Goal: Check status: Check status

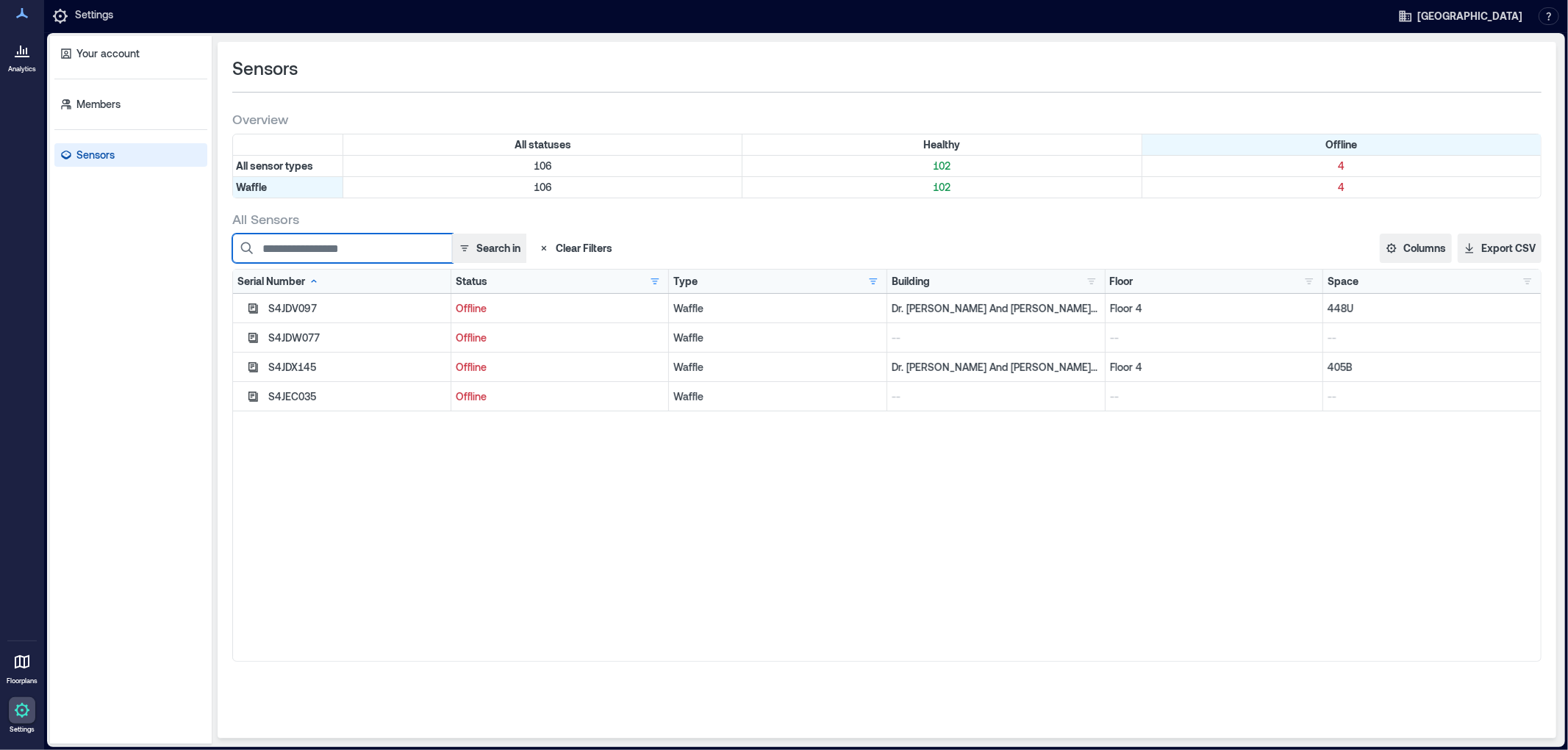
click at [313, 253] on input at bounding box center [342, 249] width 220 height 30
paste input "********"
type input "********"
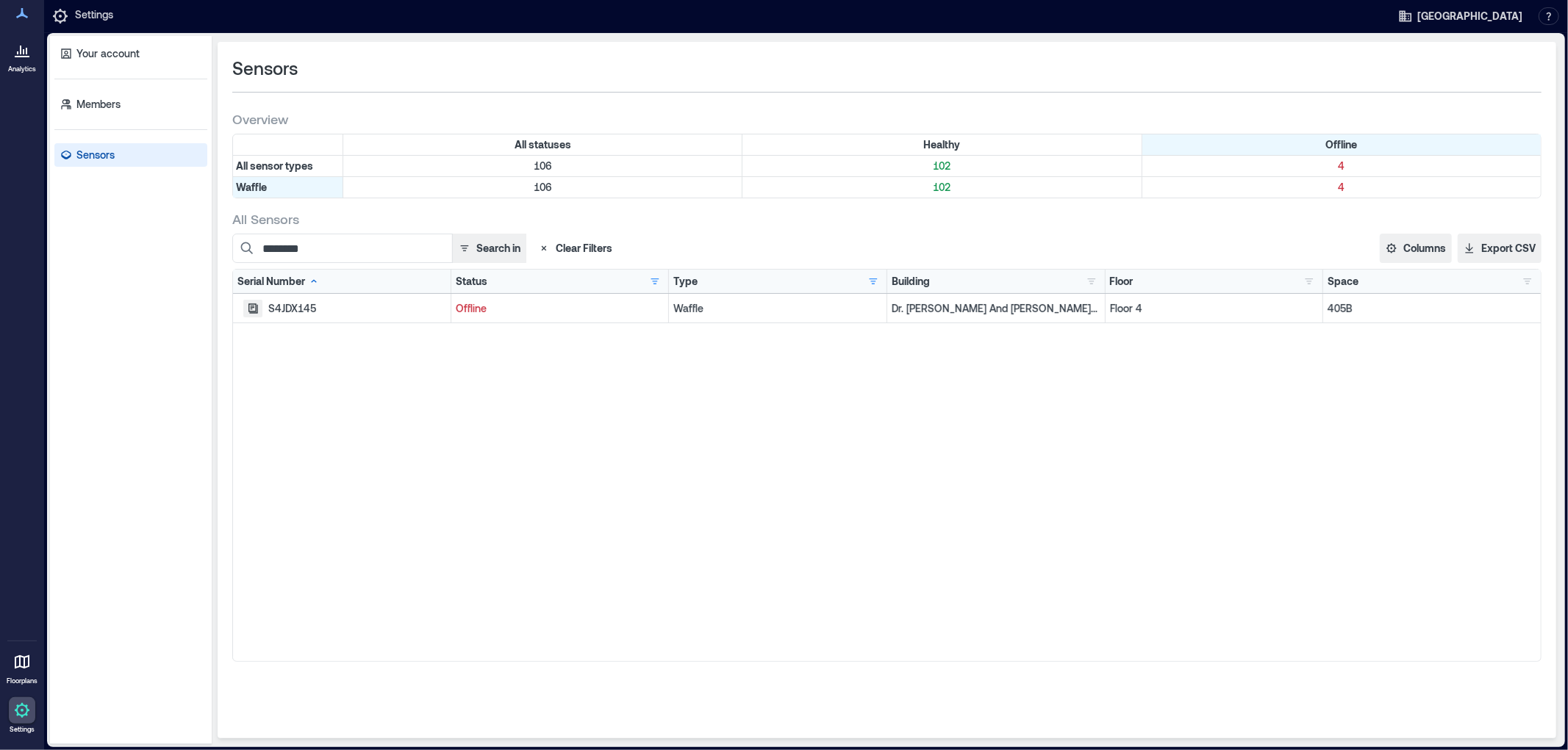
click at [251, 311] on icon "button" at bounding box center [253, 308] width 9 height 9
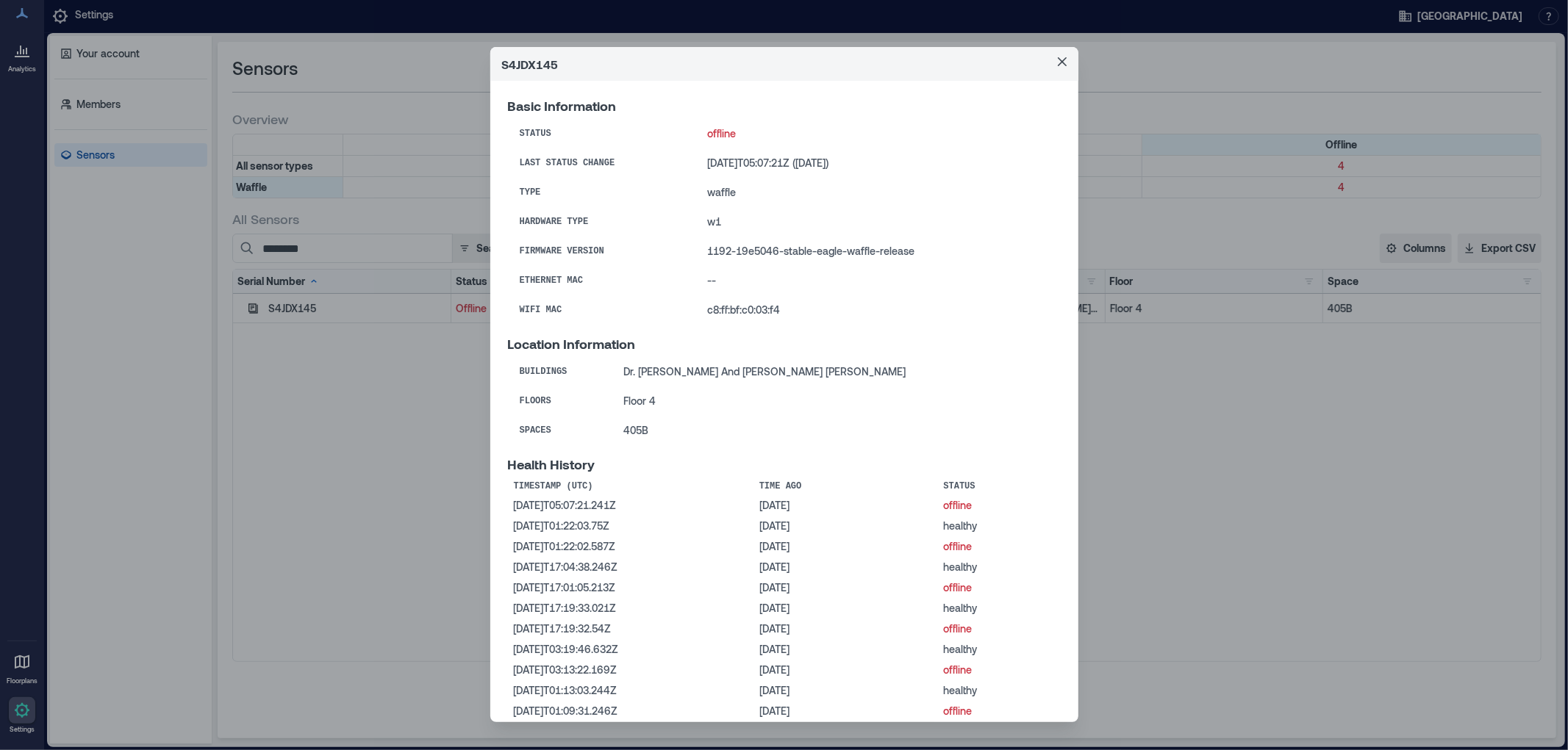
click at [146, 291] on div "S4JDX145 Basic Information Status offline Last Status Change [DATE]T05:07:21Z (…" at bounding box center [784, 375] width 1568 height 750
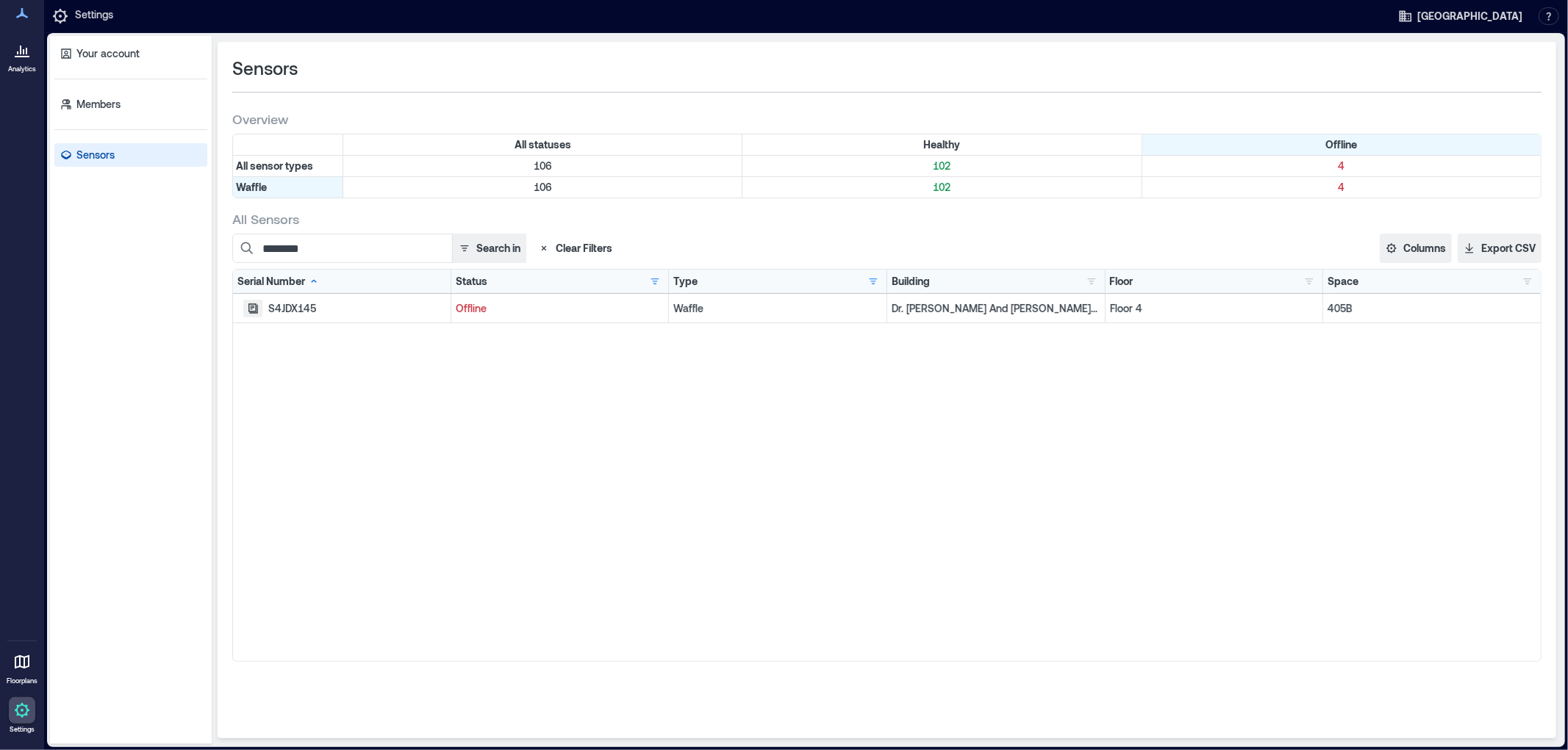
click at [251, 307] on icon "button" at bounding box center [253, 308] width 12 height 12
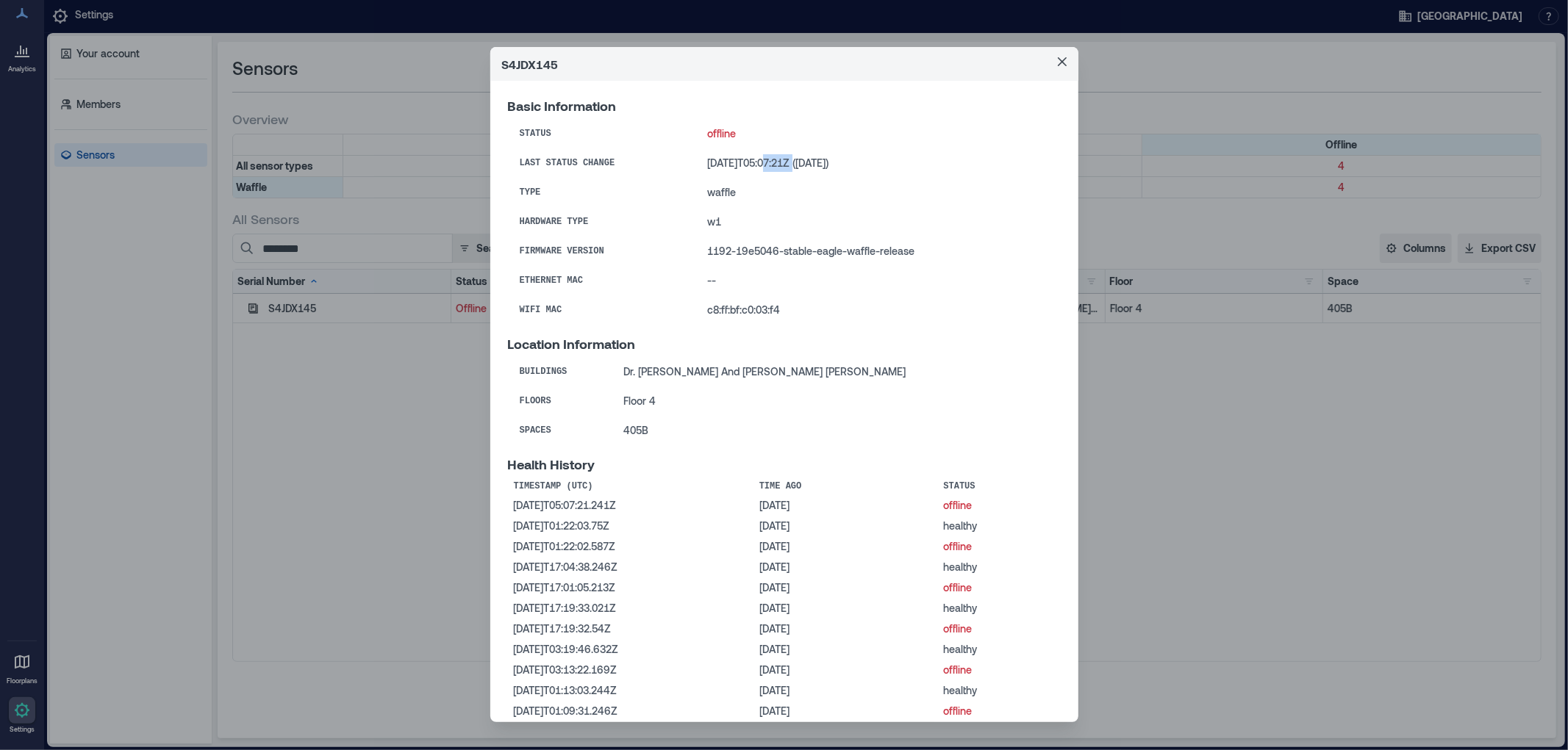
drag, startPoint x: 753, startPoint y: 163, endPoint x: 783, endPoint y: 163, distance: 30.0
click at [783, 163] on td "[DATE]T05:07:21Z ([DATE])" at bounding box center [877, 163] width 365 height 30
copy td "05:07:"
click at [869, 294] on td "--" at bounding box center [877, 281] width 365 height 30
drag, startPoint x: 687, startPoint y: 164, endPoint x: 801, endPoint y: 158, distance: 114.2
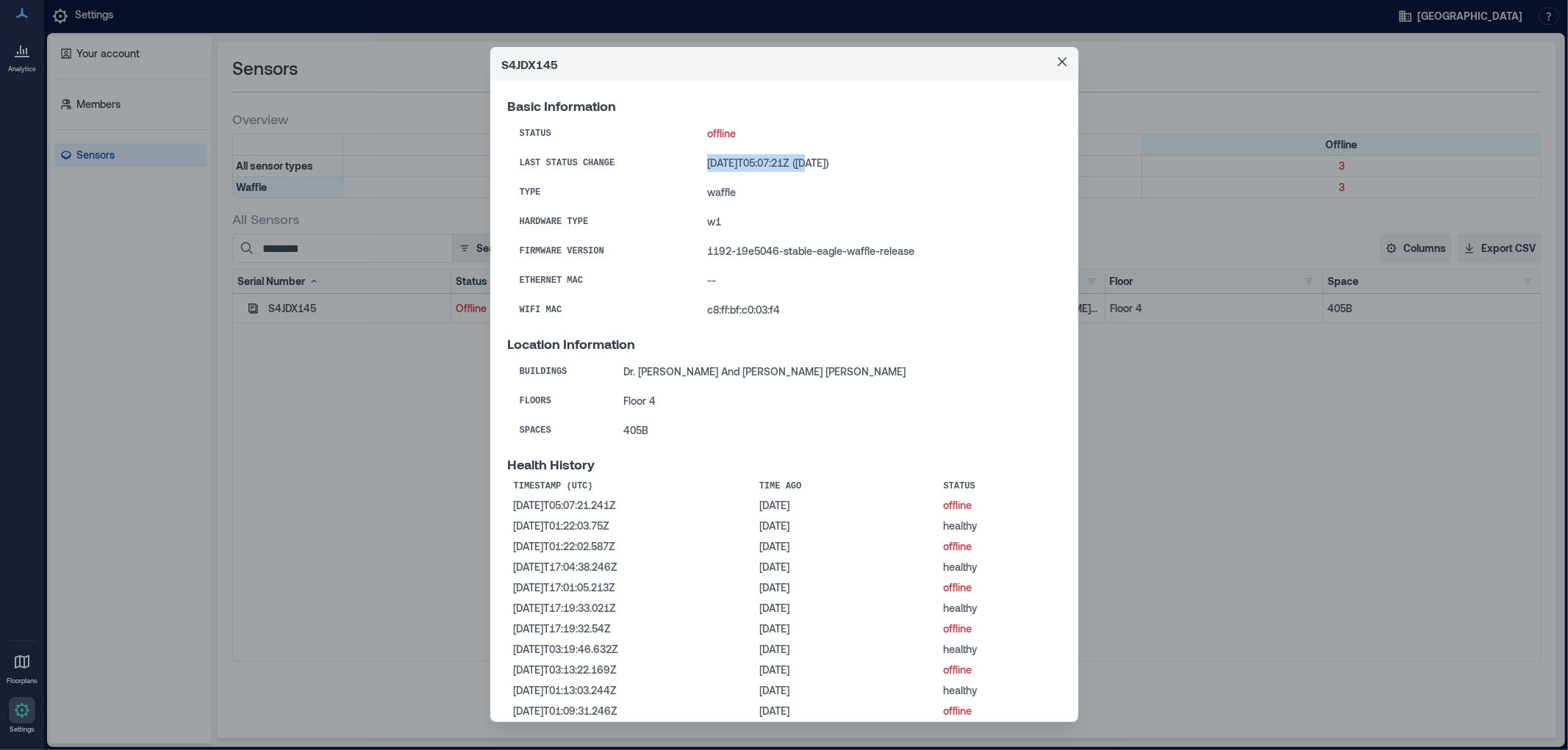
click at [801, 158] on td "[DATE]T05:07:21Z ([DATE])" at bounding box center [877, 163] width 365 height 30
drag, startPoint x: 512, startPoint y: 164, endPoint x: 851, endPoint y: 333, distance: 378.8
click at [888, 167] on tr "Last Status Change [DATE]T05:07:21Z ([DATE])" at bounding box center [784, 163] width 552 height 30
drag, startPoint x: 506, startPoint y: 513, endPoint x: 1004, endPoint y: 504, distance: 498.1
click at [1004, 504] on tr "[DATE]T05:07:21.241Z [DATE] offline" at bounding box center [784, 506] width 552 height 20
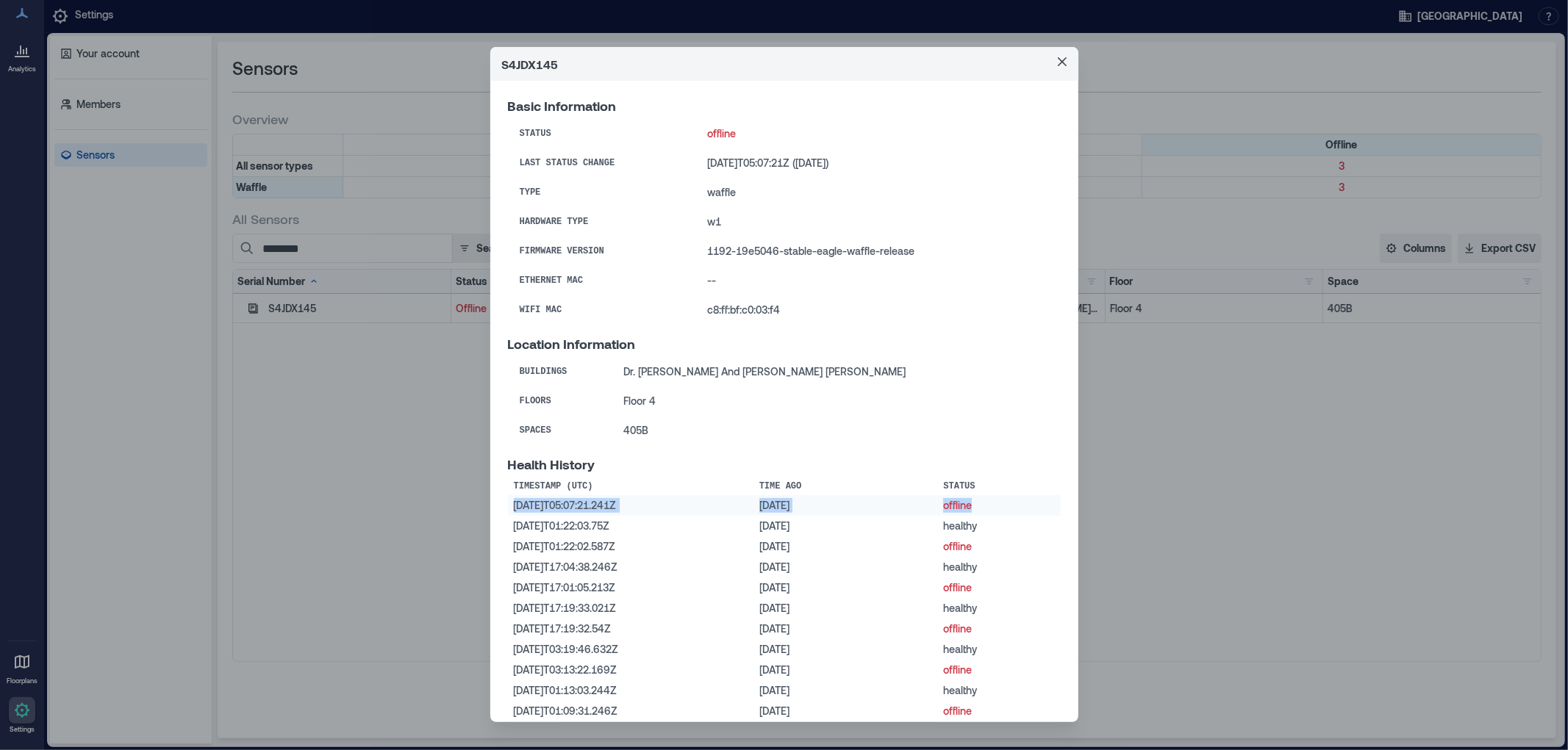
copy tr "[DATE]T05:07:21.241Z [DATE] offline"
